Goal: Task Accomplishment & Management: Complete application form

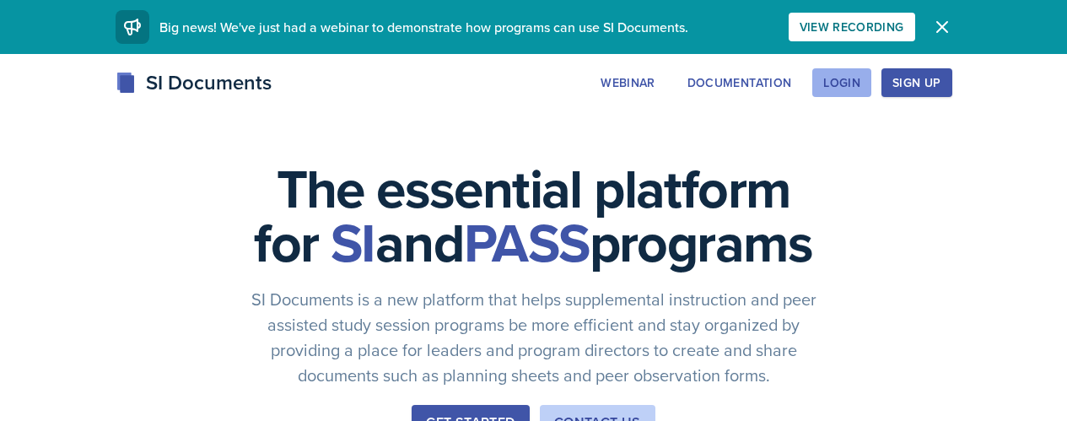
click at [871, 78] on button "Login" at bounding box center [841, 82] width 59 height 29
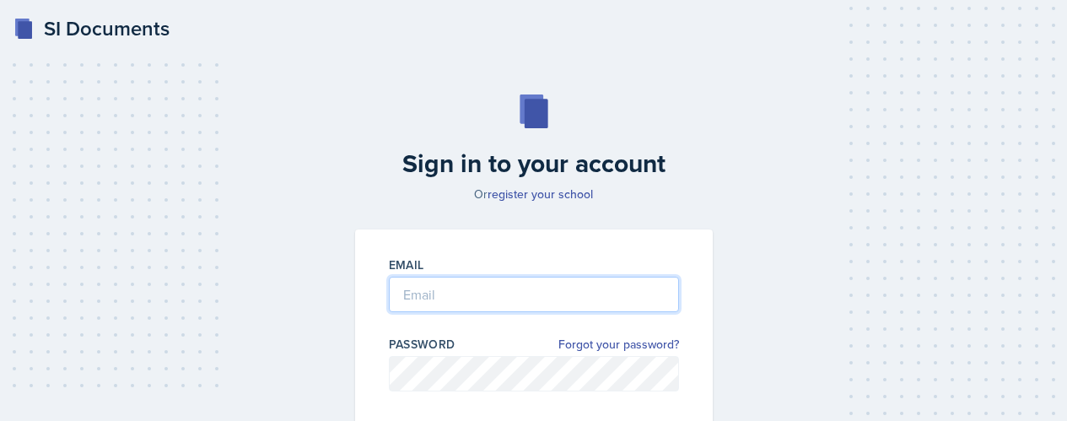
type input "[EMAIL_ADDRESS][DOMAIN_NAME]"
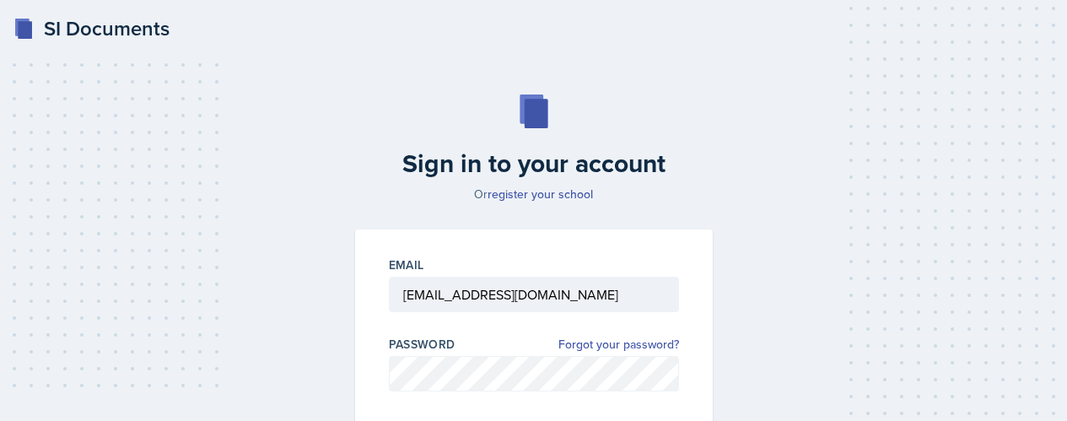
scroll to position [161, 0]
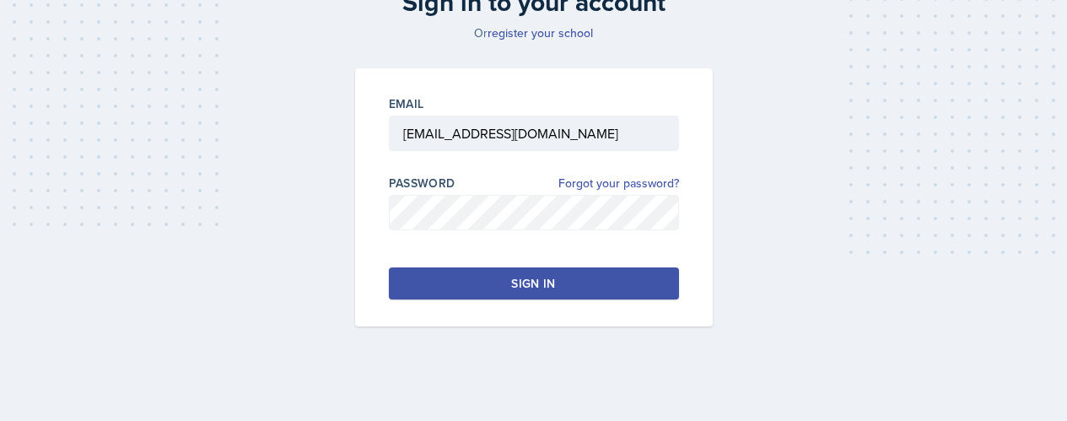
click at [587, 282] on button "Sign in" at bounding box center [534, 283] width 290 height 32
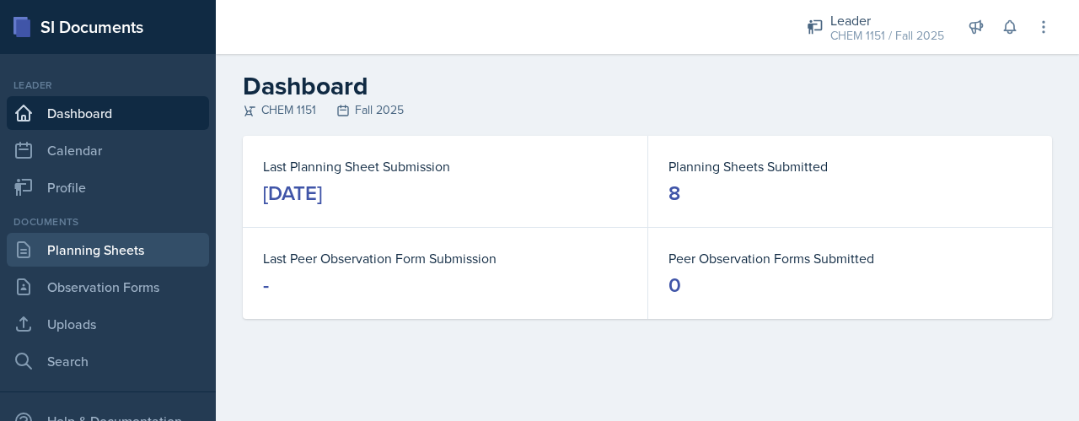
click at [121, 252] on link "Planning Sheets" at bounding box center [108, 250] width 202 height 34
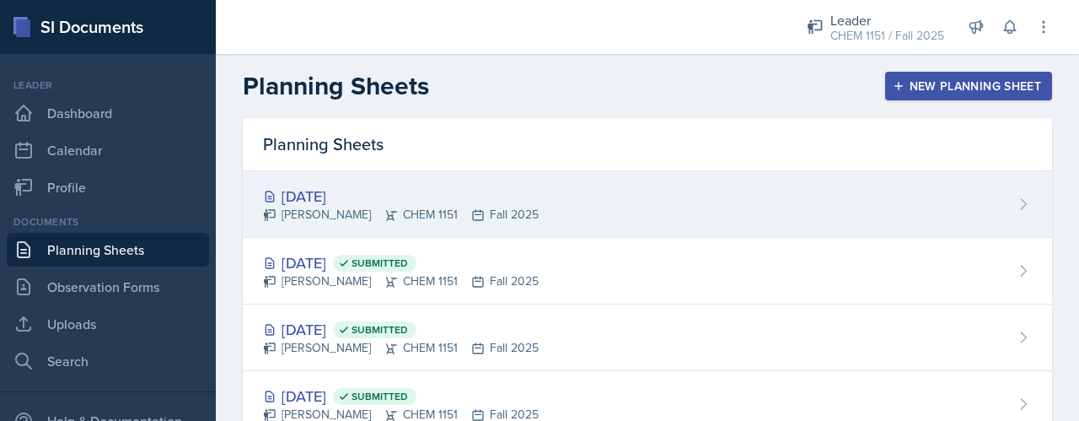
click at [491, 199] on div "[DATE]" at bounding box center [401, 196] width 276 height 23
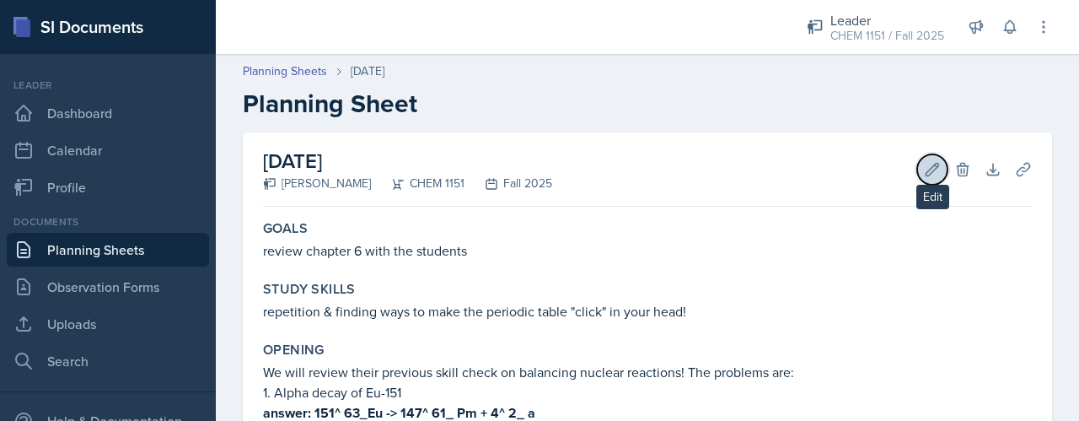
click at [927, 169] on icon at bounding box center [932, 169] width 17 height 17
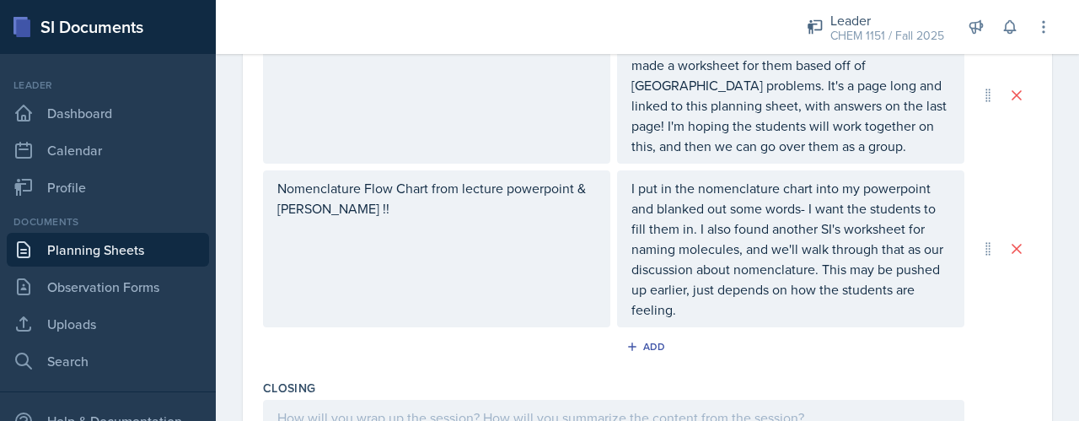
scroll to position [1335, 0]
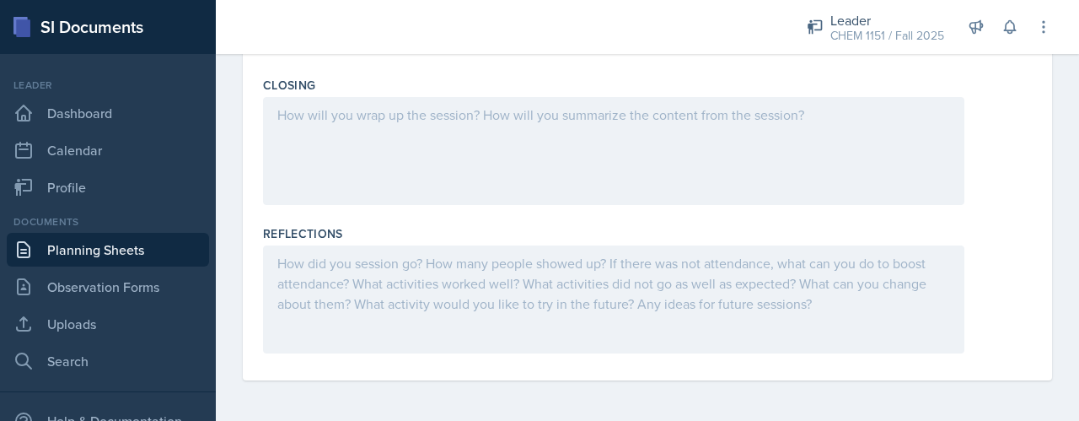
click at [680, 172] on div at bounding box center [613, 151] width 701 height 108
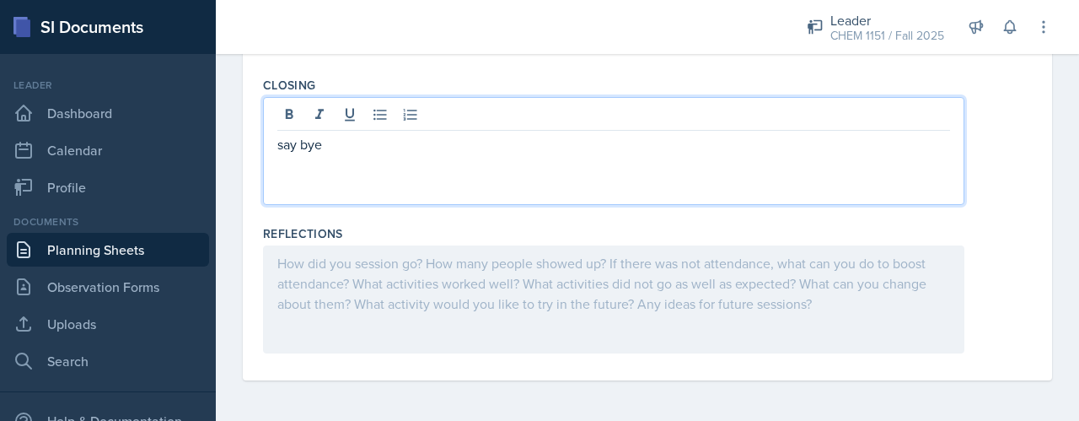
click at [689, 278] on div at bounding box center [613, 299] width 701 height 108
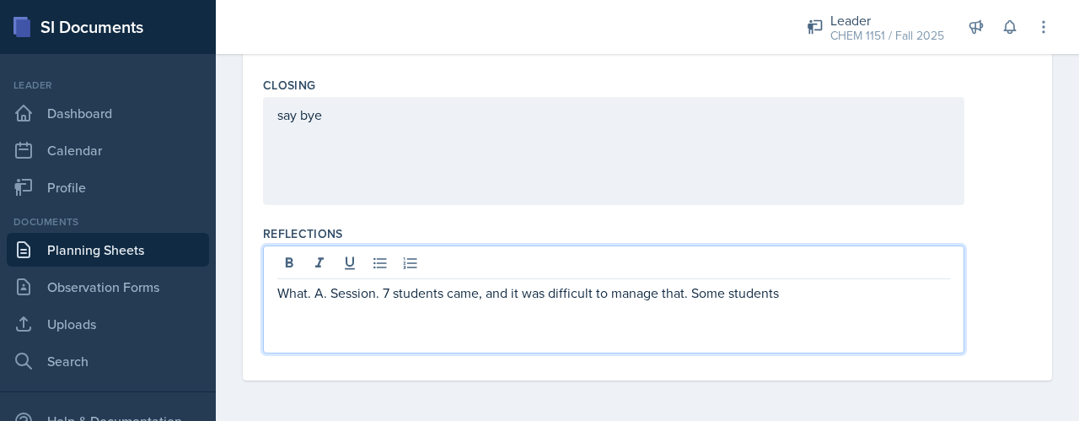
click at [705, 295] on p "What. A. Session. 7 students came, and it was difficult to manage that. Some st…" at bounding box center [613, 292] width 673 height 20
click at [833, 298] on p "What. A. Session. 7 students came, and it was difficult to manage that. A few s…" at bounding box center [613, 292] width 673 height 20
drag, startPoint x: 830, startPoint y: 291, endPoint x: 693, endPoint y: 308, distance: 138.5
click at [693, 308] on div "What. A. Session. 7 students came, and it was difficult to manage that. A few s…" at bounding box center [613, 299] width 701 height 108
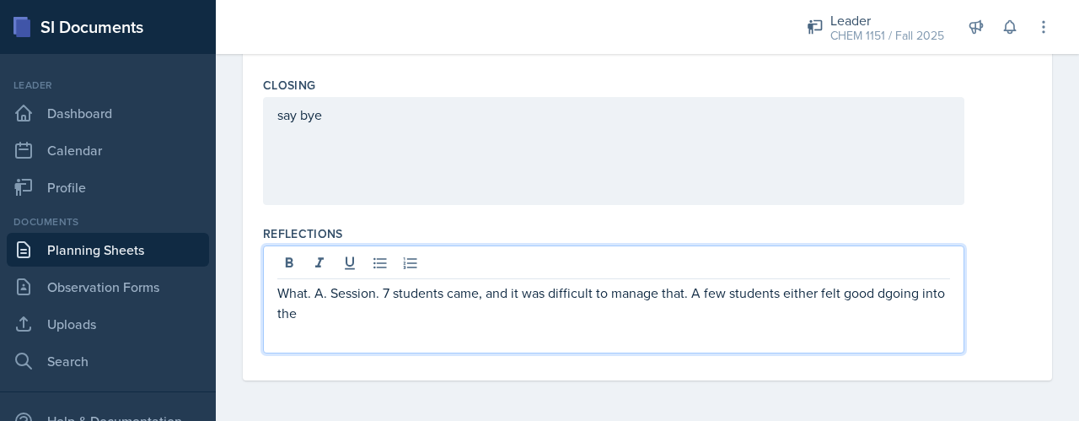
click at [910, 286] on p "What. A. Session. 7 students came, and it was difficult to manage that. A few s…" at bounding box center [613, 302] width 673 height 40
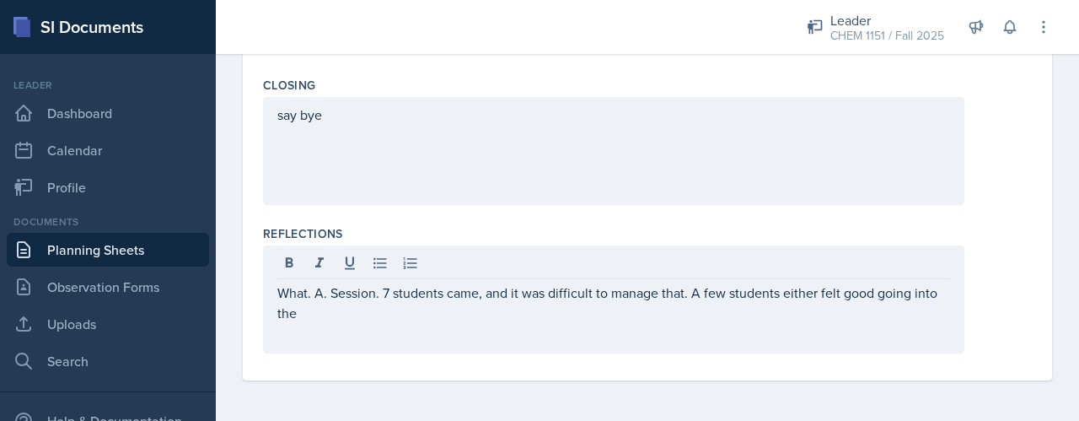
drag, startPoint x: 884, startPoint y: 330, endPoint x: 1066, endPoint y: 321, distance: 181.5
click at [884, 329] on div "What. A. Session. 7 students came, and it was difficult to manage that. A few s…" at bounding box center [613, 299] width 701 height 108
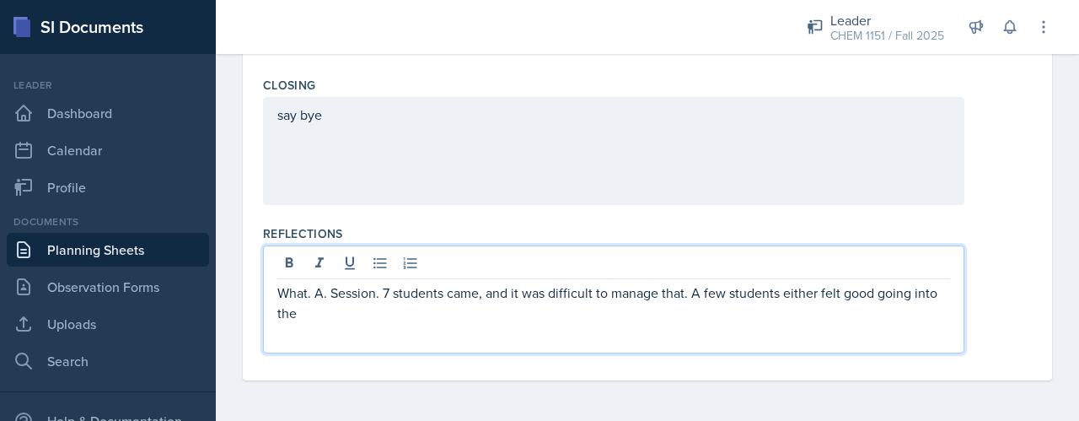
click at [787, 311] on p "What. A. Session. 7 students came, and it was difficult to manage that. A few s…" at bounding box center [613, 302] width 673 height 40
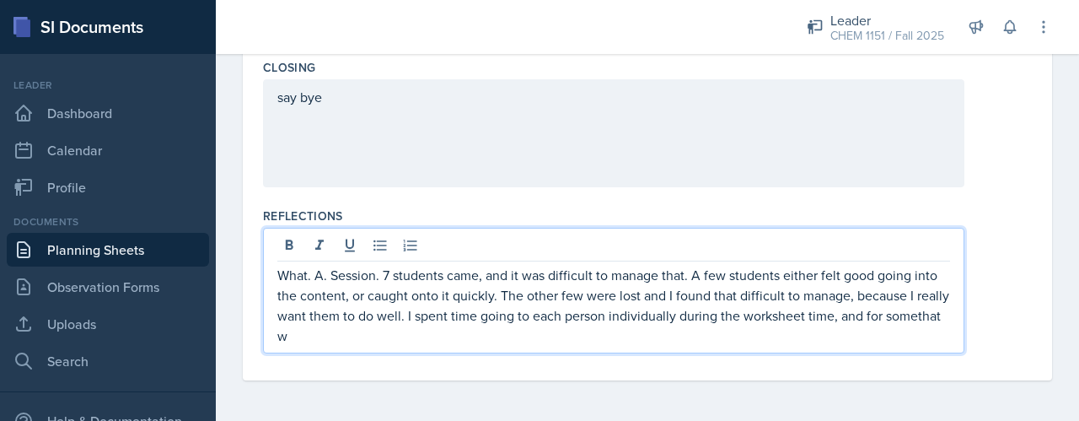
click at [310, 346] on p "What. A. Session. 7 students came, and it was difficult to manage that. A few s…" at bounding box center [613, 305] width 673 height 81
click at [372, 346] on p "What. A. Session. 7 students came, and it was difficult to manage that. A few s…" at bounding box center [613, 305] width 673 height 81
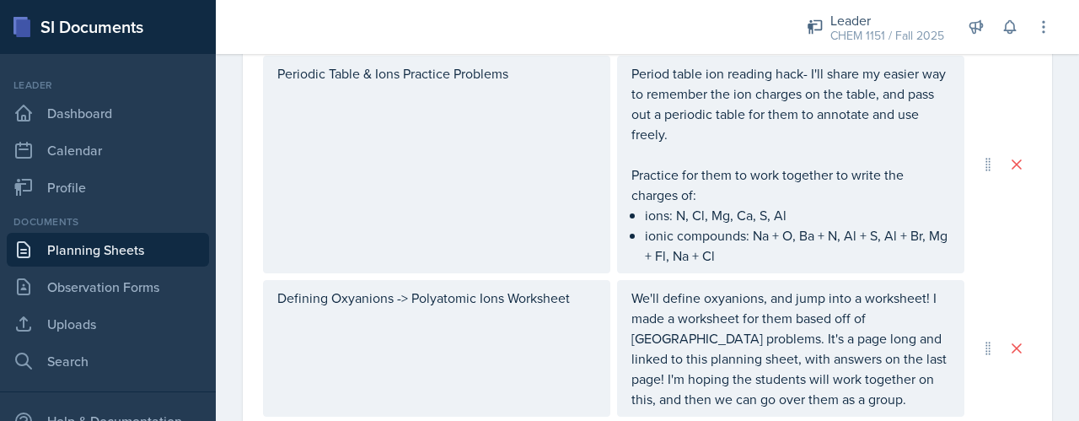
scroll to position [1474, 0]
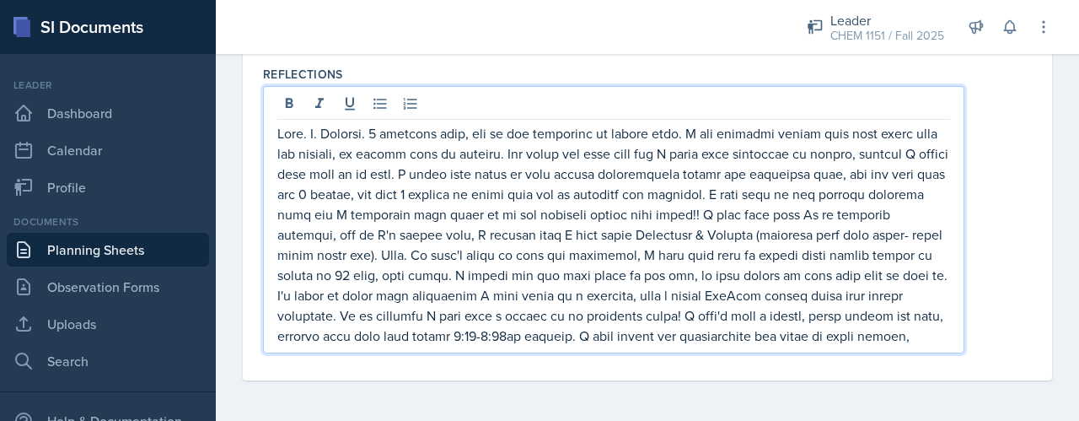
click at [712, 346] on p at bounding box center [613, 234] width 673 height 223
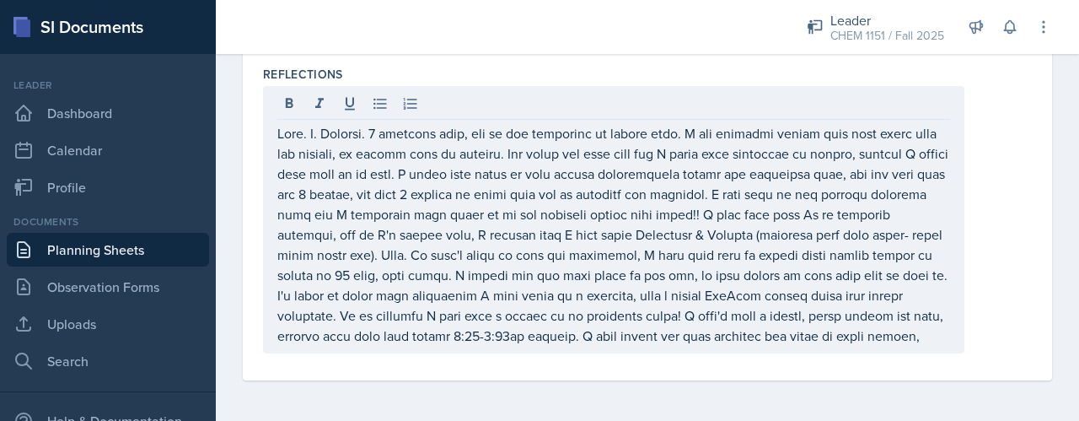
click at [941, 352] on div at bounding box center [613, 219] width 701 height 267
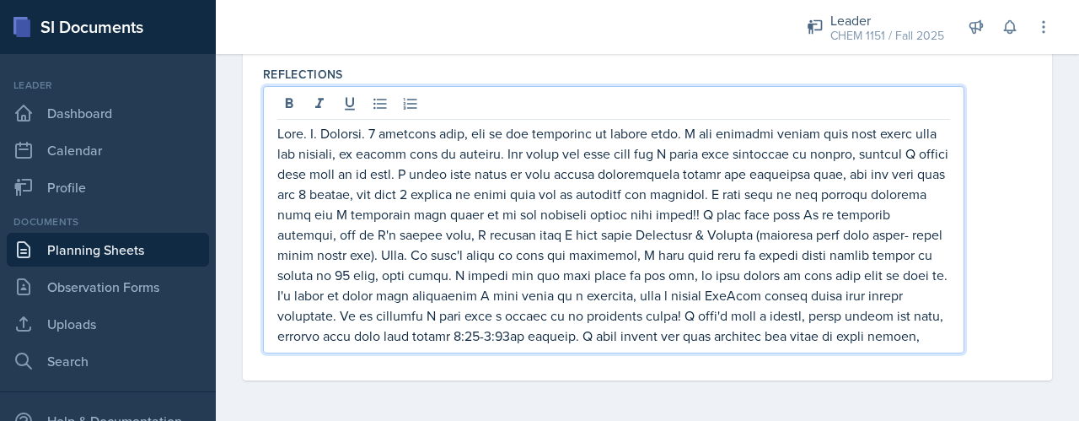
click at [933, 346] on p at bounding box center [613, 234] width 673 height 223
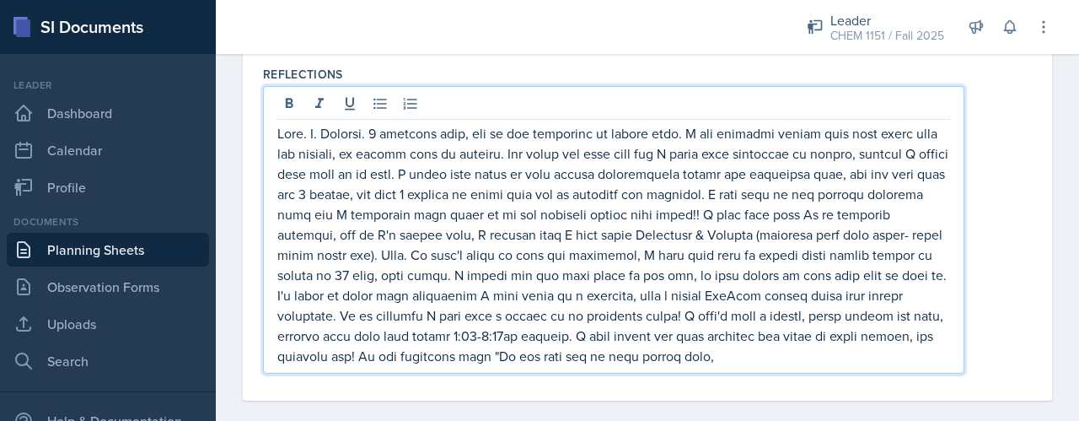
drag, startPoint x: 745, startPoint y: 367, endPoint x: 727, endPoint y: 386, distance: 26.8
click at [726, 373] on div at bounding box center [613, 230] width 701 height 288
drag, startPoint x: 729, startPoint y: 384, endPoint x: 572, endPoint y: 379, distance: 157.8
click at [572, 366] on p at bounding box center [613, 244] width 673 height 243
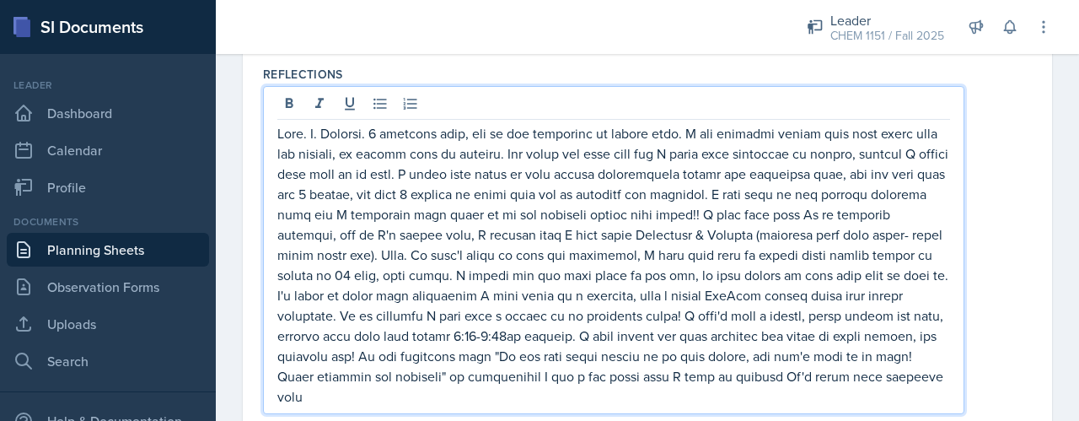
scroll to position [1483, 0]
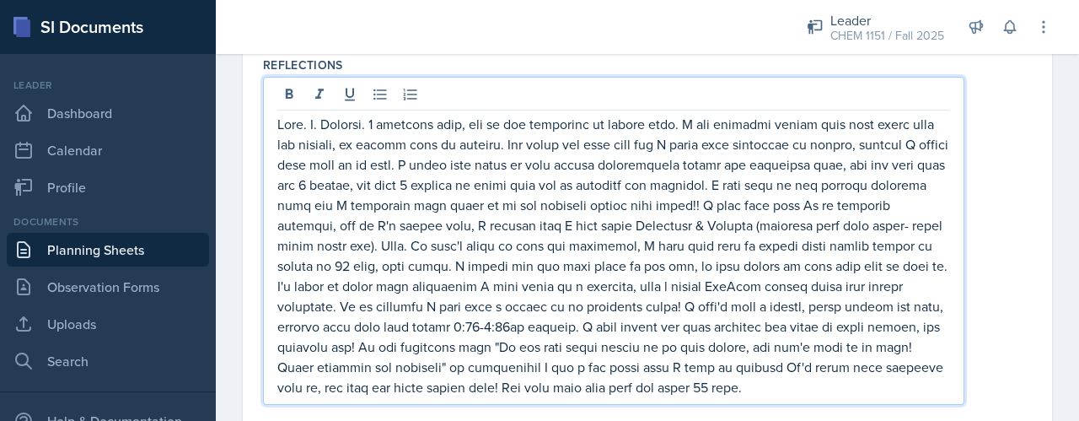
click at [779, 393] on p at bounding box center [613, 255] width 673 height 283
click at [784, 390] on p at bounding box center [613, 255] width 673 height 283
click at [876, 395] on p at bounding box center [613, 255] width 673 height 283
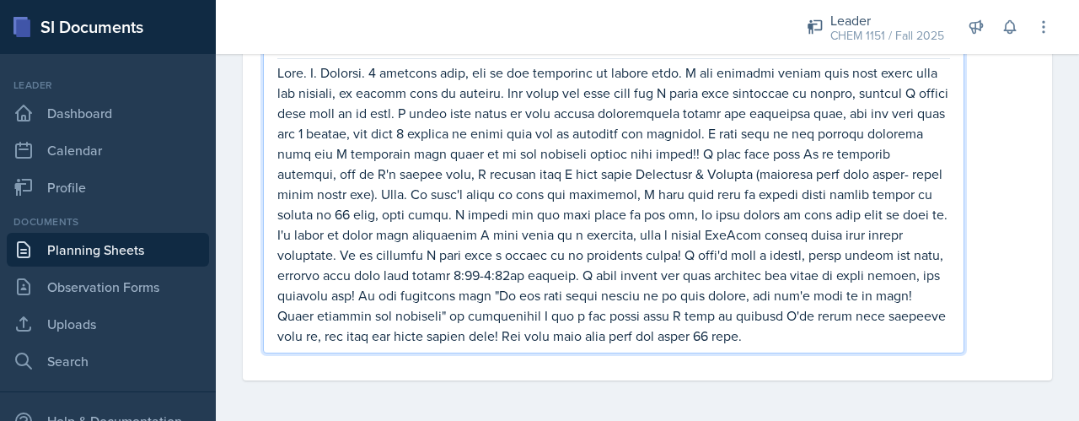
click at [798, 333] on p at bounding box center [613, 203] width 673 height 283
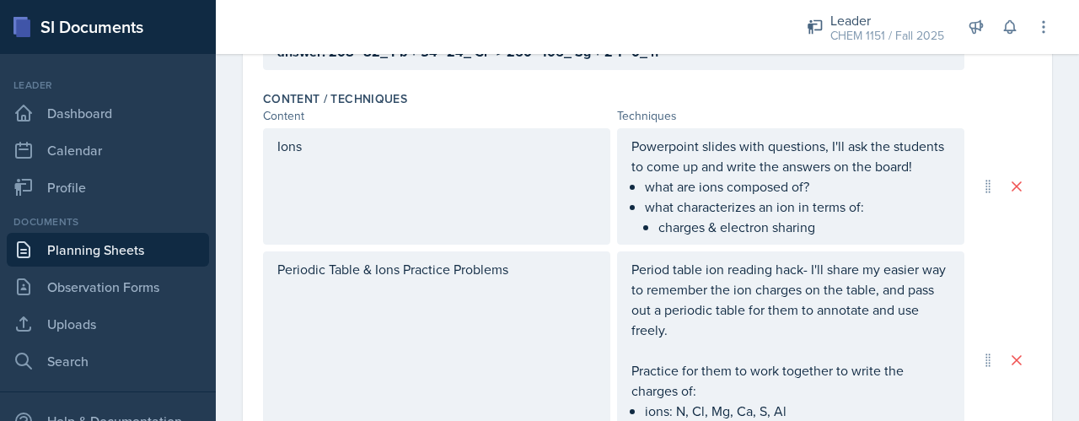
scroll to position [0, 0]
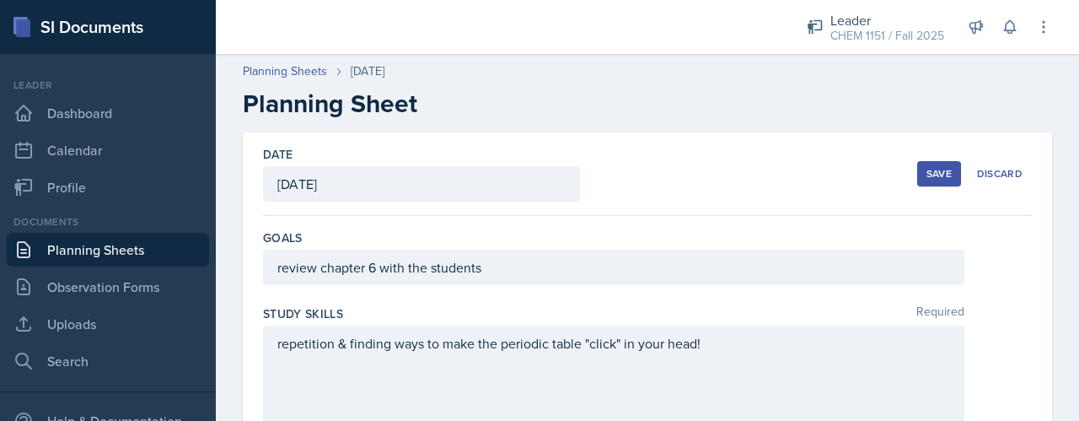
click at [940, 173] on button "Save" at bounding box center [939, 173] width 44 height 25
